Goal: Task Accomplishment & Management: Complete application form

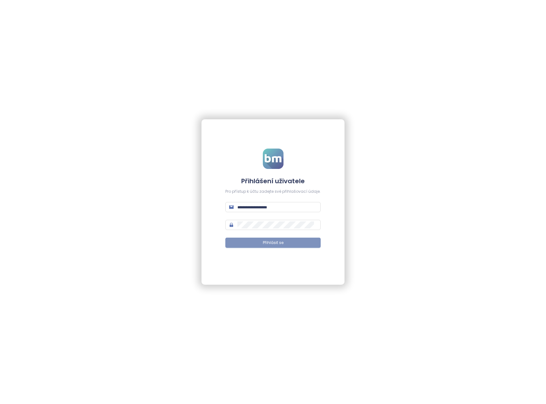
type input "**********"
drag, startPoint x: 253, startPoint y: 244, endPoint x: 259, endPoint y: 243, distance: 6.4
click at [253, 243] on button "Přihlásit se" at bounding box center [272, 243] width 95 height 10
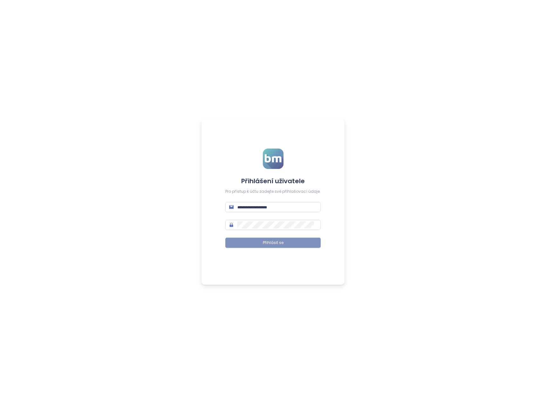
type input "**********"
click at [287, 244] on button "Přihlásit se" at bounding box center [272, 243] width 95 height 10
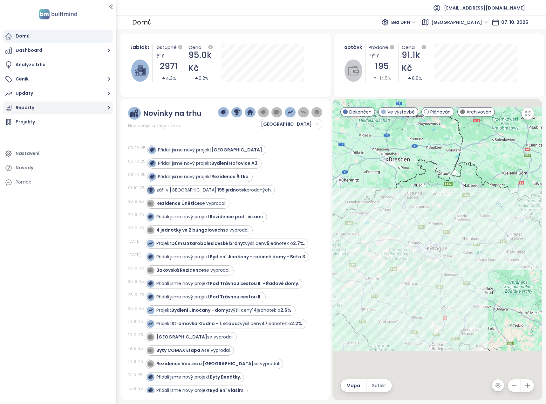
click at [108, 107] on icon "button" at bounding box center [109, 108] width 8 height 8
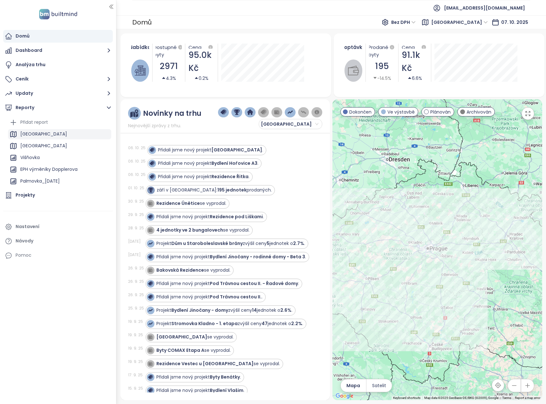
click at [74, 134] on div "Středočeský kraj" at bounding box center [59, 134] width 103 height 10
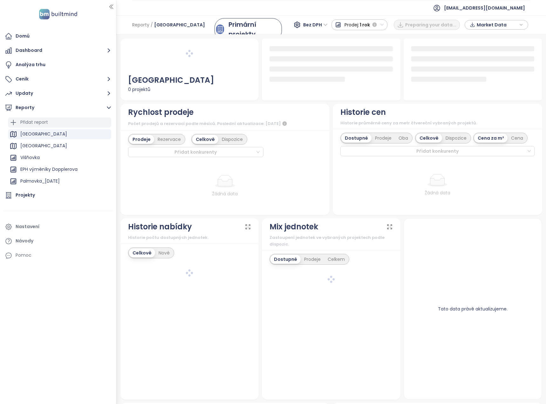
click at [71, 121] on div "Přidat report" at bounding box center [59, 122] width 103 height 10
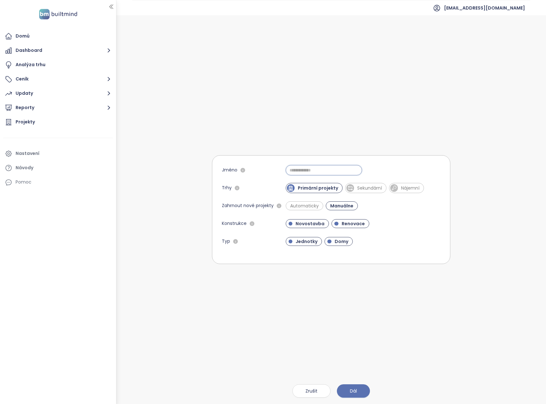
click at [319, 171] on input "Jméno" at bounding box center [324, 170] width 76 height 10
click at [312, 168] on input "******" at bounding box center [324, 170] width 76 height 10
type input "**********"
click at [321, 205] on span "Automaticky" at bounding box center [304, 206] width 35 height 6
click at [336, 221] on span "Renovace" at bounding box center [351, 223] width 38 height 9
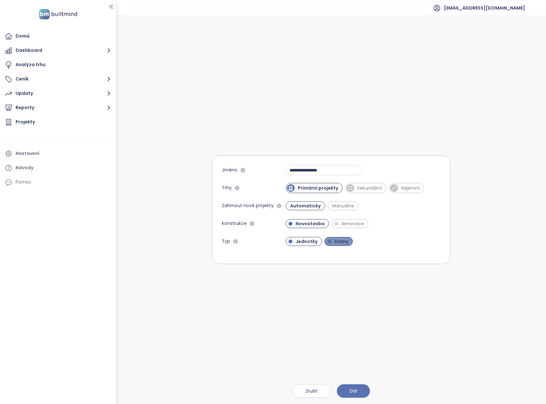
click at [347, 245] on span "Domy" at bounding box center [339, 241] width 28 height 9
click at [357, 390] on span "Dál" at bounding box center [353, 390] width 7 height 7
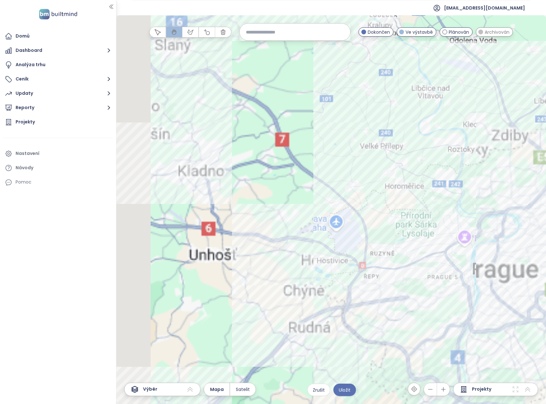
drag, startPoint x: 171, startPoint y: 258, endPoint x: 277, endPoint y: 287, distance: 110.5
click at [277, 287] on div at bounding box center [331, 209] width 430 height 389
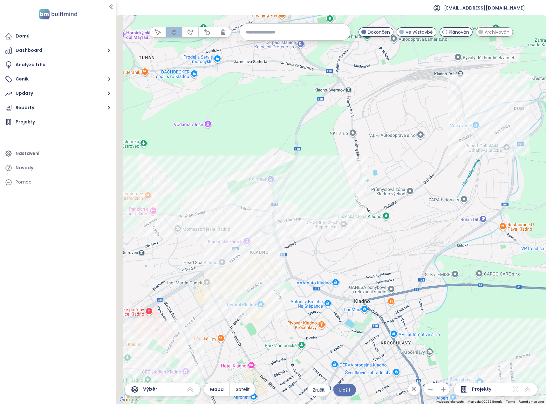
drag, startPoint x: 193, startPoint y: 220, endPoint x: 211, endPoint y: 222, distance: 17.9
click at [211, 222] on div at bounding box center [331, 209] width 430 height 389
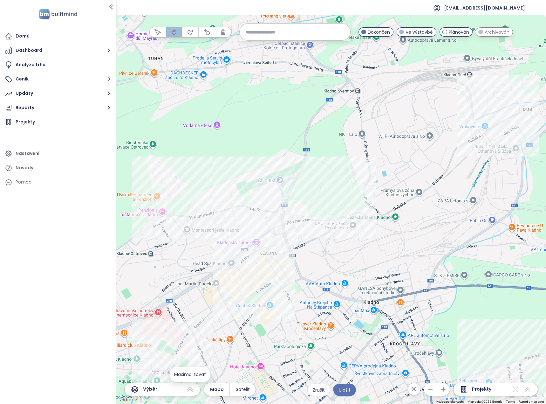
click at [192, 389] on icon at bounding box center [190, 389] width 5 height 5
click at [191, 31] on icon "button" at bounding box center [190, 32] width 6 height 6
click at [150, 176] on div at bounding box center [331, 209] width 430 height 389
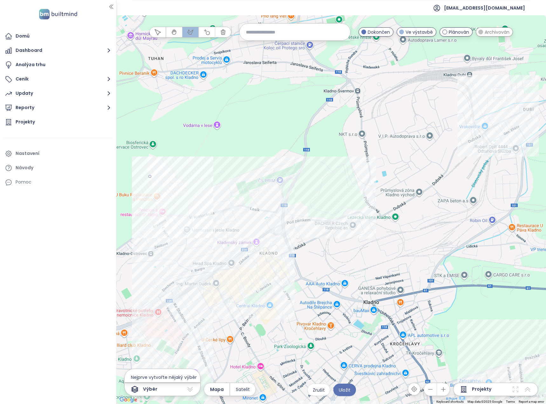
click at [159, 277] on div at bounding box center [331, 209] width 430 height 389
click at [252, 305] on div at bounding box center [331, 209] width 430 height 389
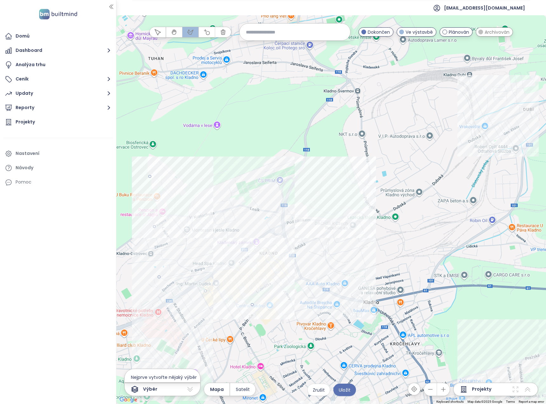
click at [329, 220] on div at bounding box center [331, 209] width 430 height 389
click at [273, 170] on div at bounding box center [331, 209] width 430 height 389
click at [150, 176] on div at bounding box center [331, 209] width 430 height 389
click at [347, 390] on span "Uložit" at bounding box center [345, 389] width 12 height 7
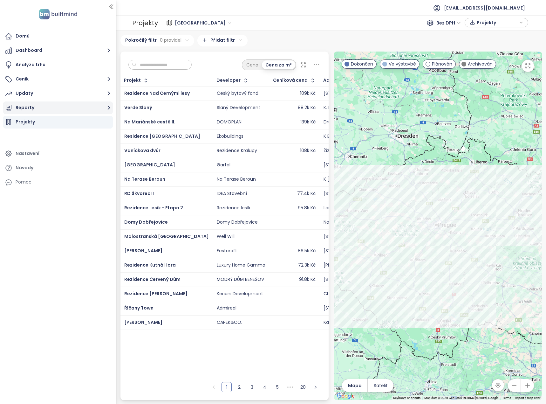
click at [107, 105] on icon "button" at bounding box center [109, 108] width 8 height 8
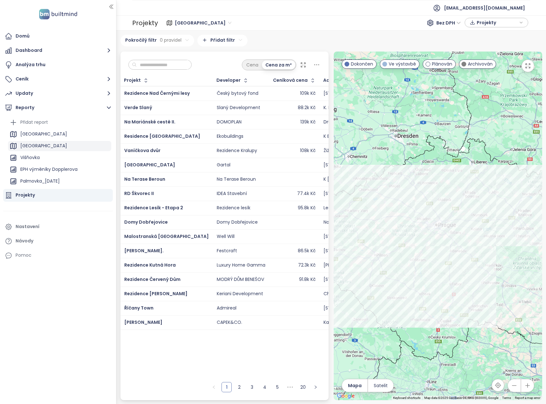
click at [52, 147] on div "Praha" at bounding box center [59, 146] width 103 height 10
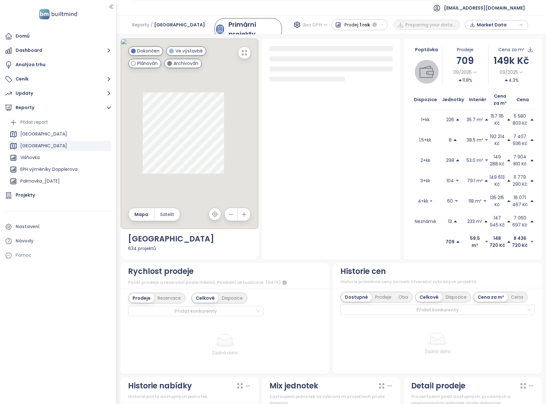
click at [325, 26] on span "Bez DPH" at bounding box center [315, 25] width 24 height 10
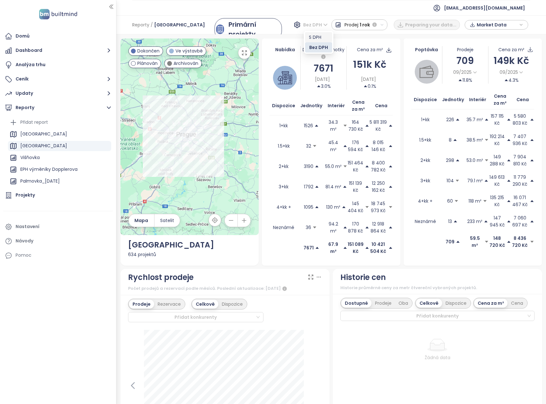
click at [315, 39] on div "S DPH" at bounding box center [318, 37] width 19 height 7
click at [494, 23] on span "Market Data" at bounding box center [497, 25] width 41 height 10
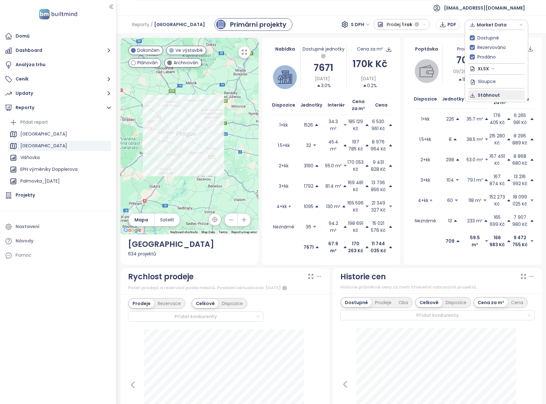
click at [485, 94] on span "Stáhnout" at bounding box center [489, 95] width 22 height 7
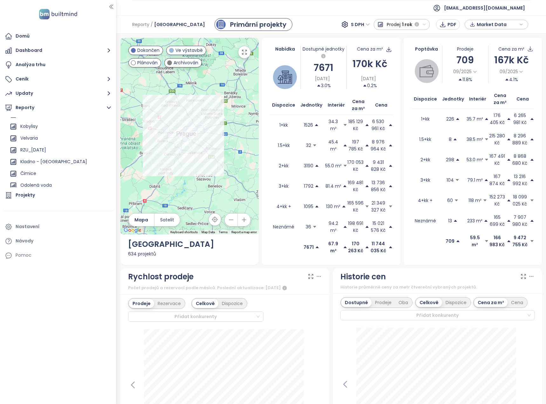
scroll to position [95, 0]
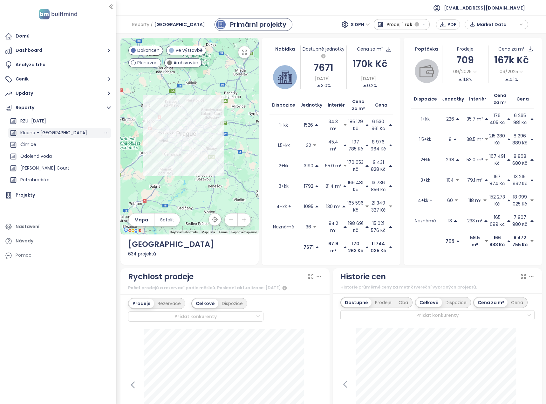
click at [65, 133] on div "Kladno - Tuchoraz" at bounding box center [59, 133] width 103 height 10
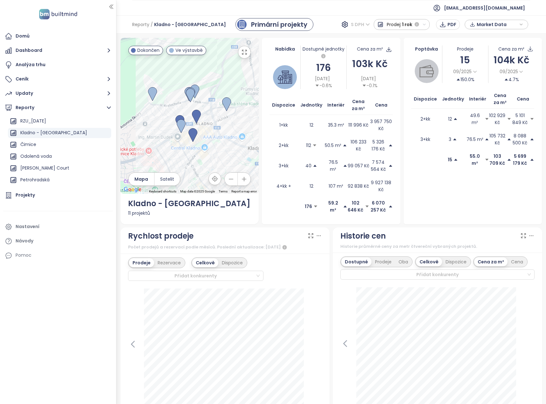
click at [357, 25] on span "S DPH" at bounding box center [360, 25] width 19 height 10
click at [371, 45] on div "Bez DPH" at bounding box center [363, 47] width 17 height 7
